Goal: Navigation & Orientation: Find specific page/section

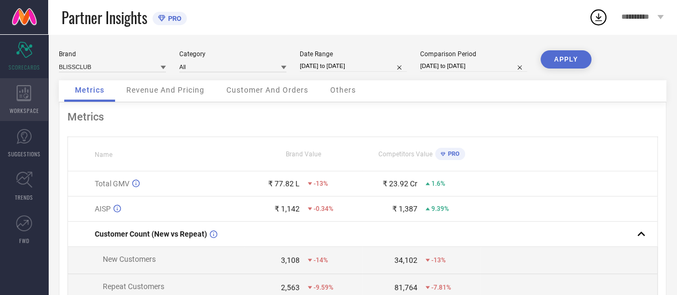
click at [40, 96] on div "WORKSPACE" at bounding box center [24, 99] width 48 height 43
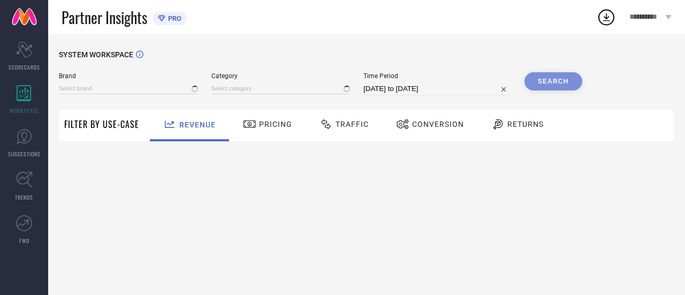
click at [363, 123] on span "Traffic" at bounding box center [352, 124] width 33 height 9
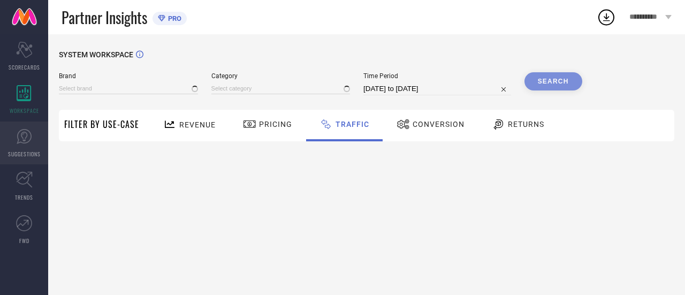
click at [26, 140] on icon at bounding box center [24, 136] width 16 height 16
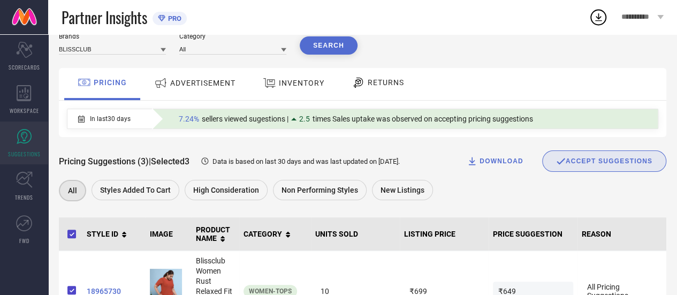
scroll to position [37, 0]
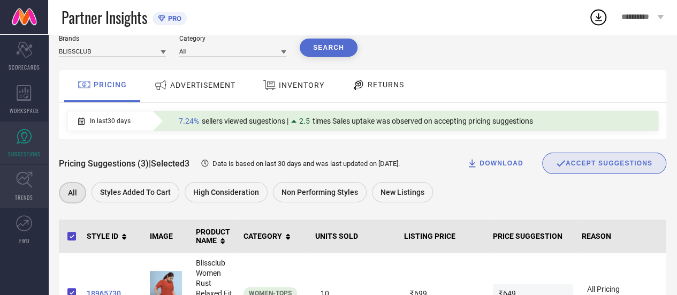
click at [10, 179] on link "TRENDS" at bounding box center [24, 186] width 48 height 43
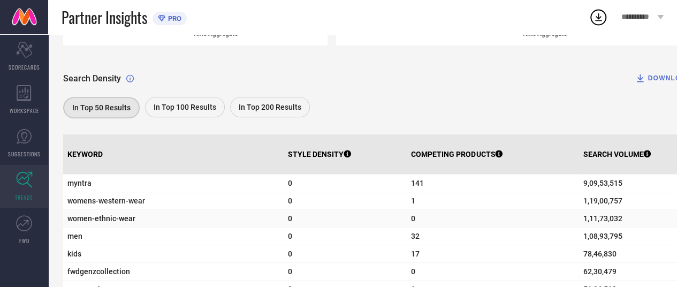
scroll to position [315, 0]
click at [252, 109] on span "In Top 200 Results" at bounding box center [270, 108] width 63 height 9
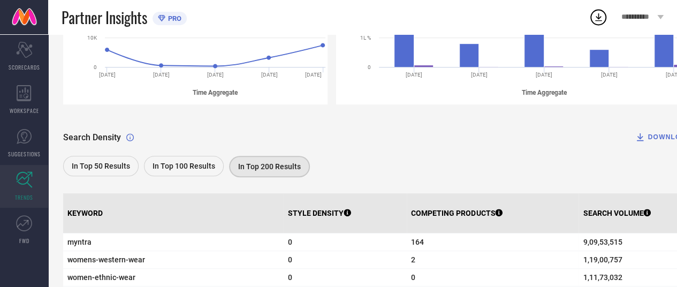
scroll to position [256, 0]
